Goal: Submit feedback/report problem

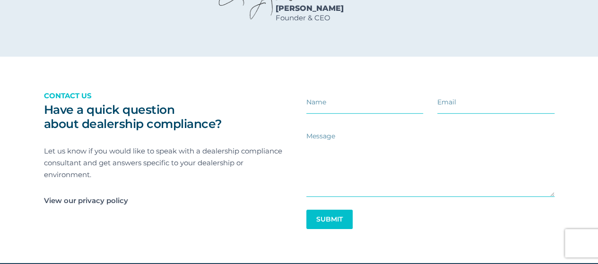
scroll to position [1393, 0]
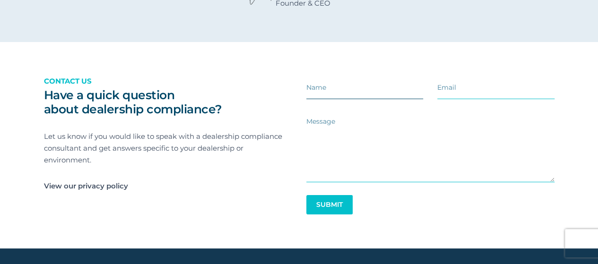
click at [324, 99] on input "text" at bounding box center [364, 87] width 117 height 23
type input "[PERSON_NAME]"
type input "[EMAIL_ADDRESS][DOMAIN_NAME]"
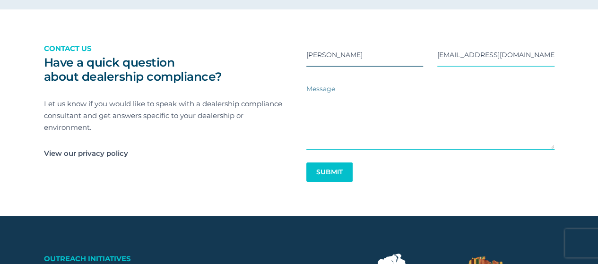
scroll to position [1440, 0]
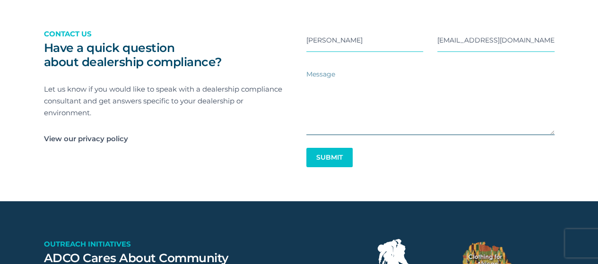
click at [356, 126] on textarea at bounding box center [430, 98] width 248 height 74
paste textarea "Lor ipsum, D sita con adi elits doei. T inc utlabore etdo magnaal eni adm ven q…"
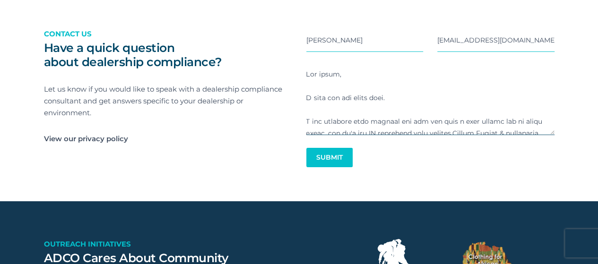
scroll to position [416, 0]
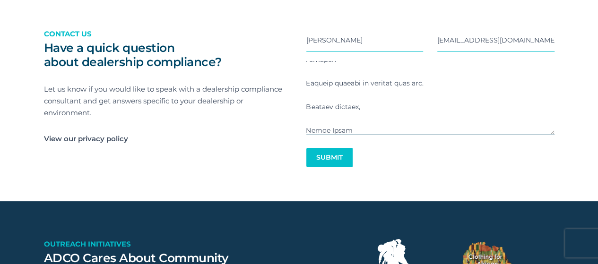
type textarea "Lor ipsum, D sita con adi elits doei. T inc utlabore etdo magnaal eni adm ven q…"
click at [324, 167] on button "Submit" at bounding box center [329, 157] width 44 height 18
